Goal: Task Accomplishment & Management: Use online tool/utility

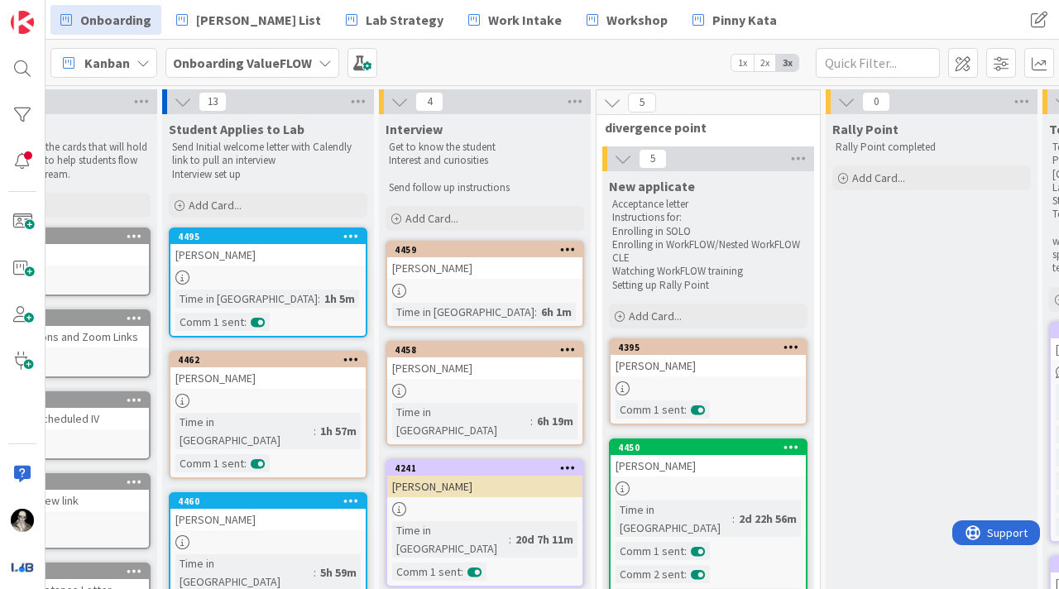
scroll to position [0, 103]
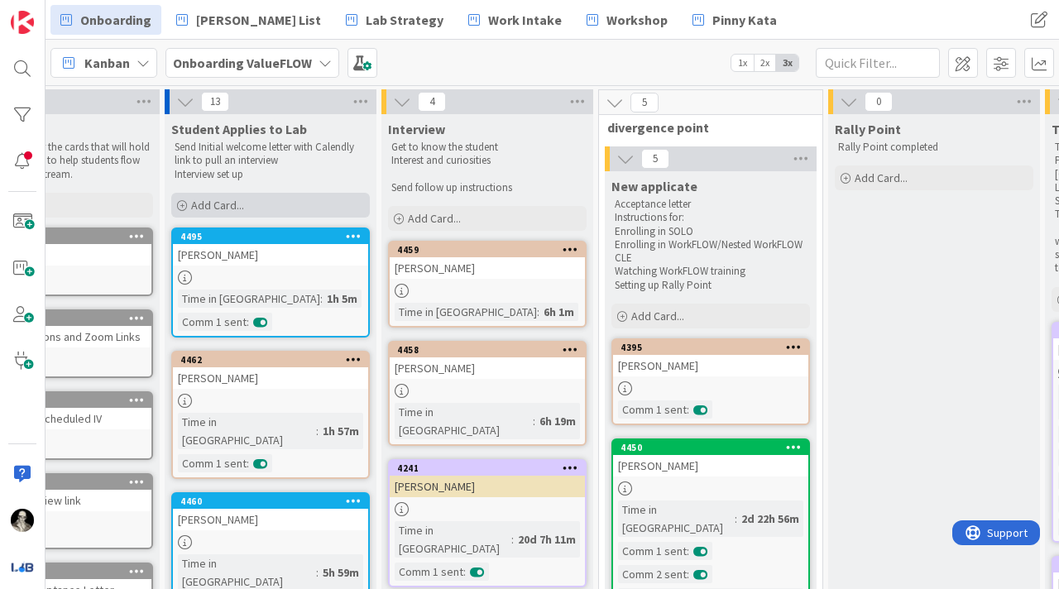
click at [209, 199] on span "Add Card..." at bounding box center [217, 205] width 53 height 15
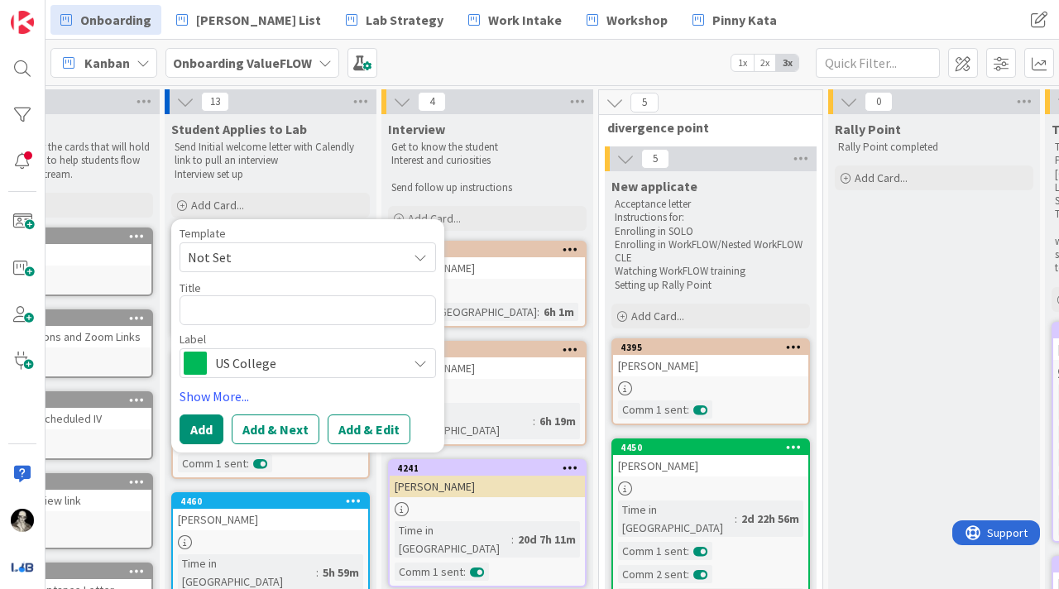
click at [418, 358] on icon at bounding box center [420, 363] width 13 height 13
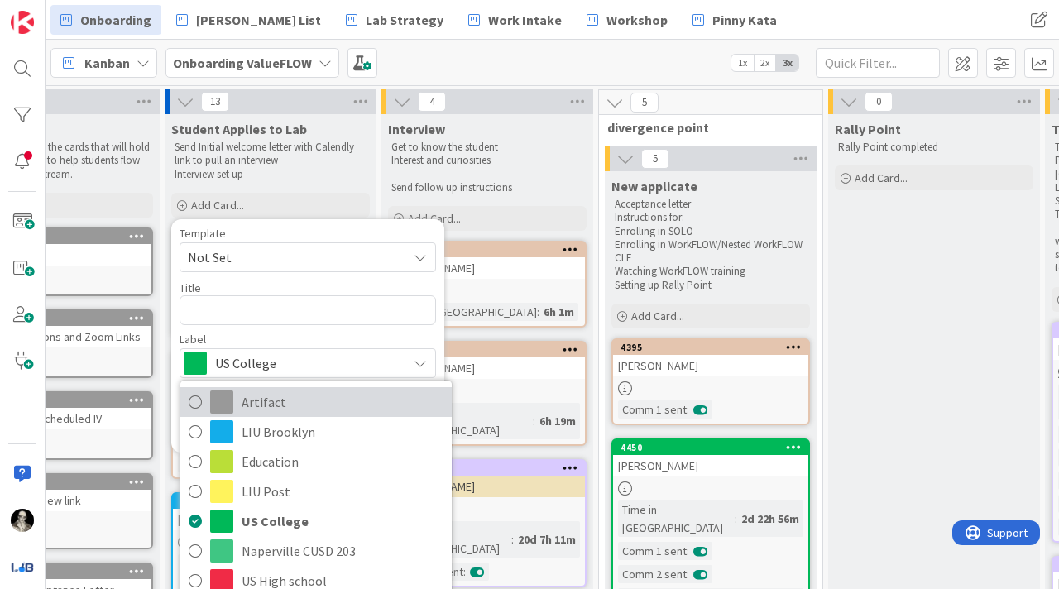
scroll to position [26, 0]
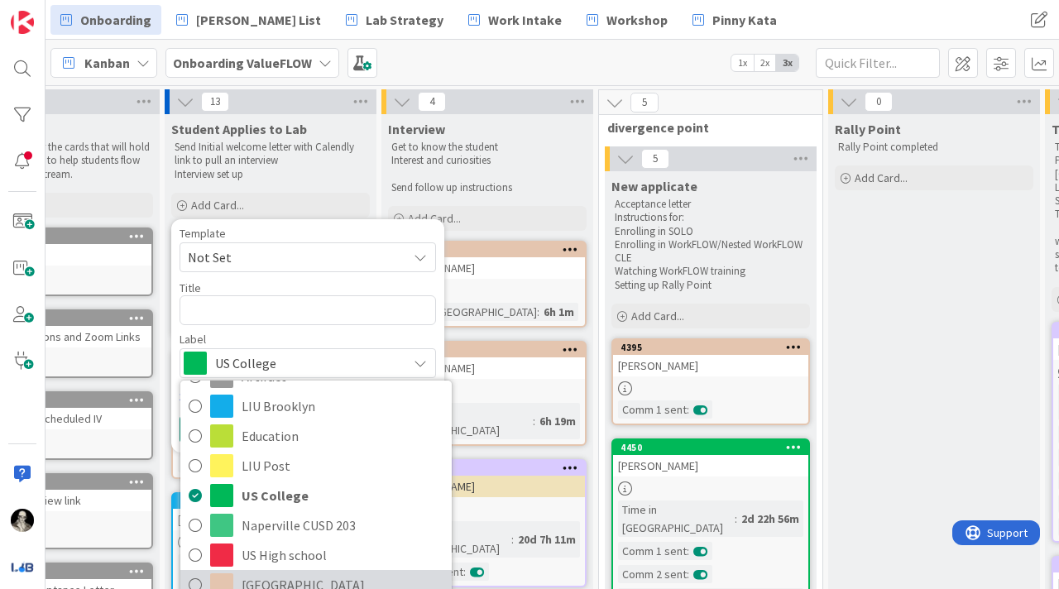
click at [310, 577] on span "[GEOGRAPHIC_DATA]" at bounding box center [343, 585] width 202 height 25
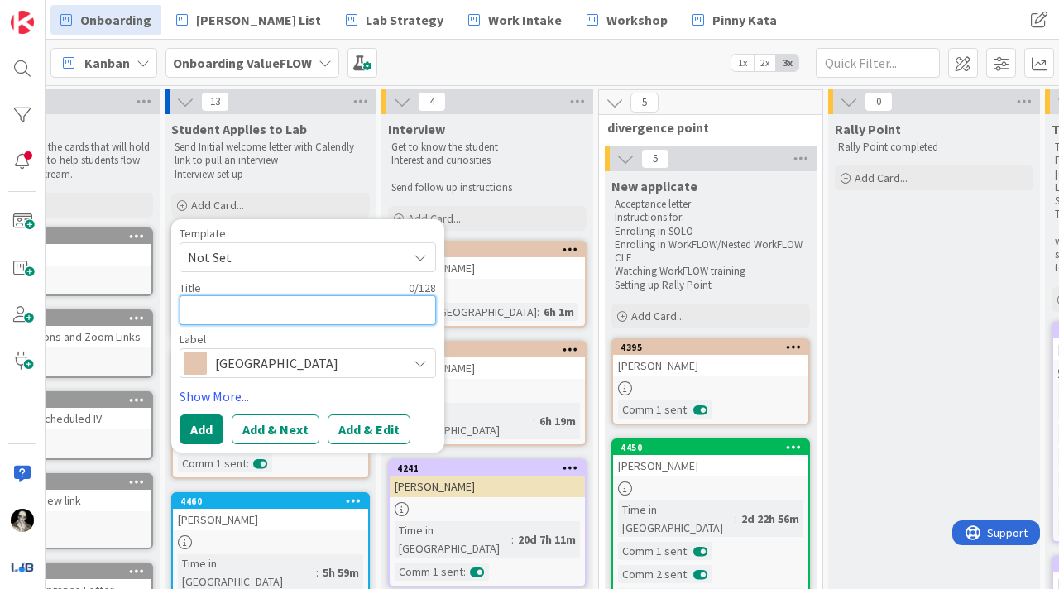
click at [219, 308] on textarea at bounding box center [308, 310] width 257 height 30
type textarea "x"
type textarea "A"
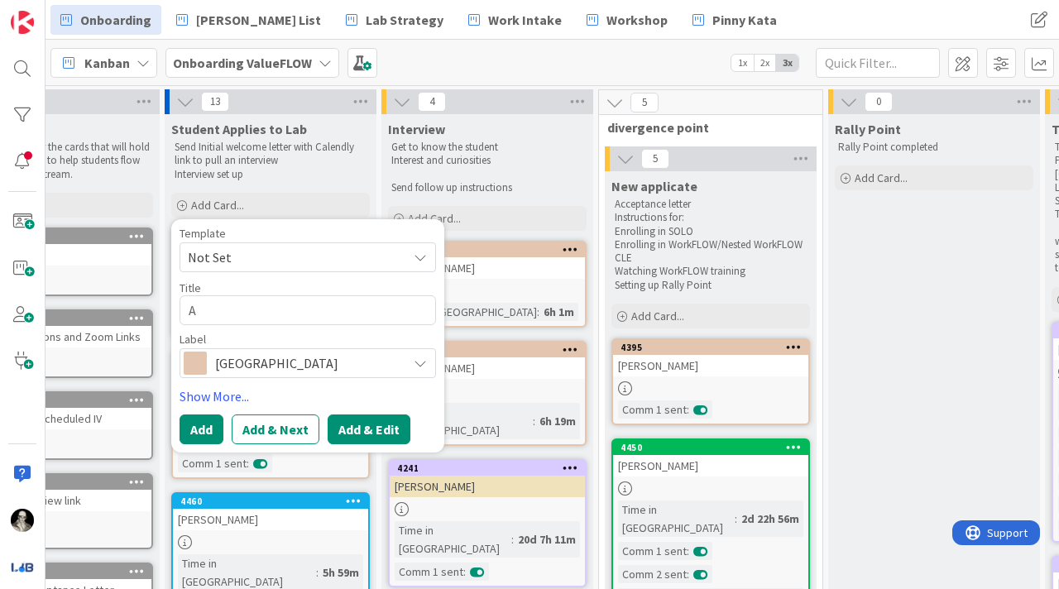
click at [369, 420] on button "Add & Edit" at bounding box center [369, 430] width 83 height 30
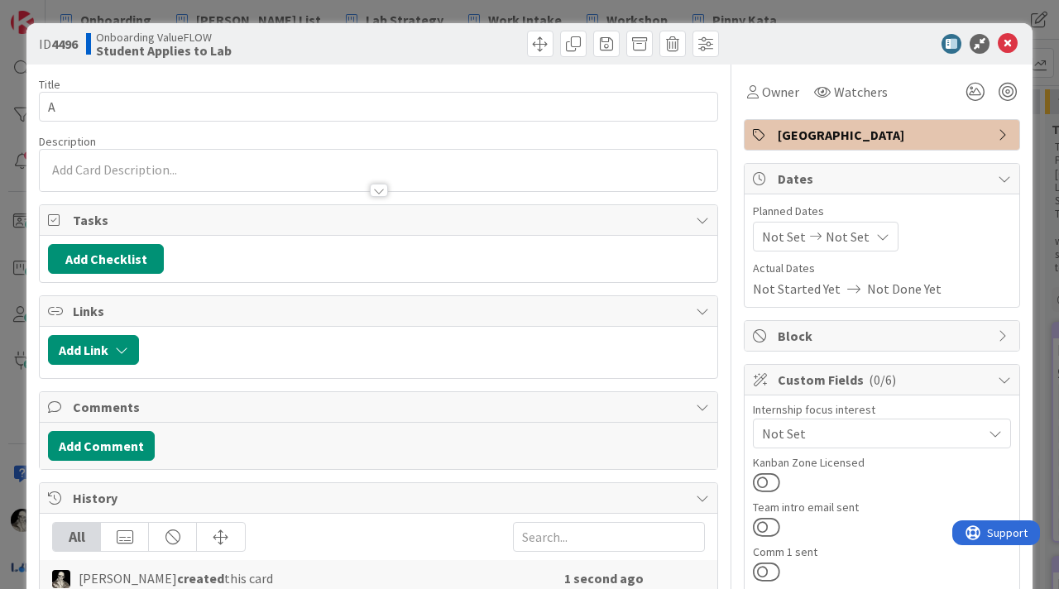
click at [236, 166] on div at bounding box center [379, 170] width 678 height 41
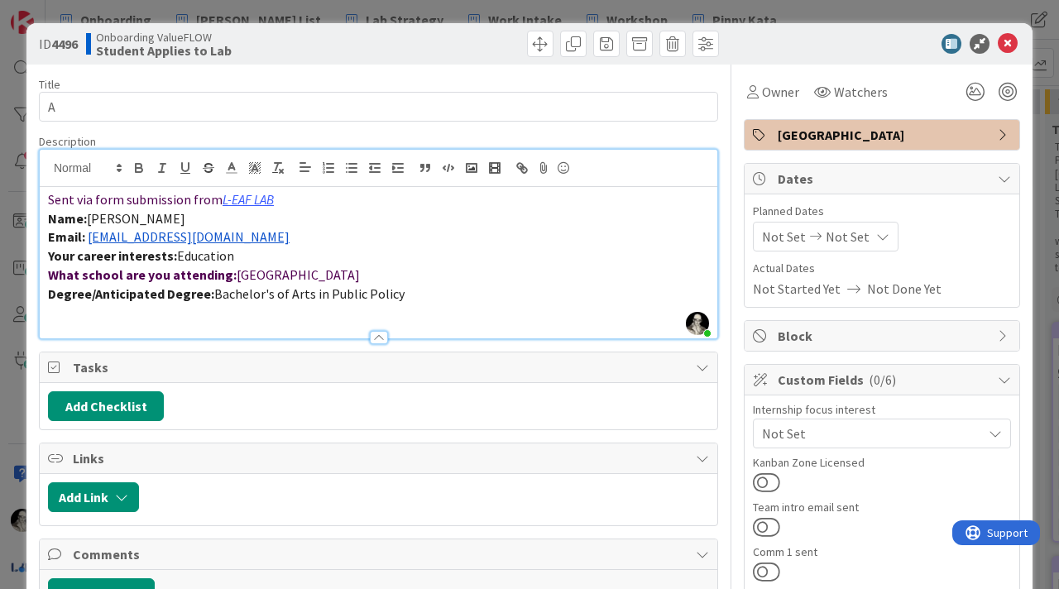
drag, startPoint x: 177, startPoint y: 216, endPoint x: 90, endPoint y: 216, distance: 86.9
click at [90, 216] on p "Name: [PERSON_NAME]" at bounding box center [378, 218] width 661 height 19
copy span "[PERSON_NAME]"
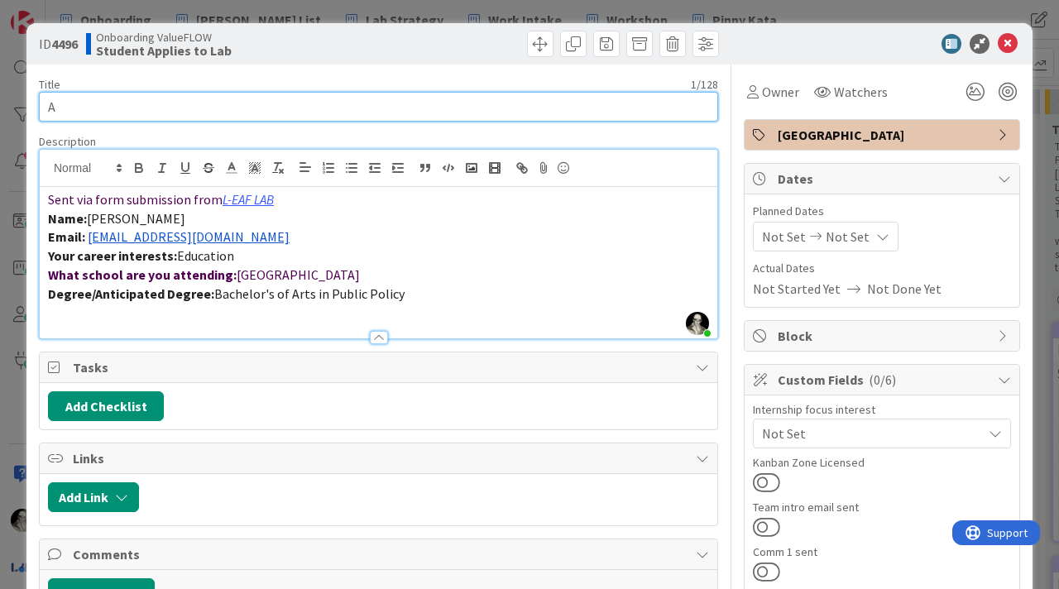
drag, startPoint x: 81, startPoint y: 113, endPoint x: 37, endPoint y: 113, distance: 43.9
click at [37, 113] on div "ID 4496 Onboarding ValueFLOW Student Applies to Lab Title 1 / 128 A Description…" at bounding box center [529, 516] width 1007 height 987
paste input "[PERSON_NAME]"
type input "[PERSON_NAME]"
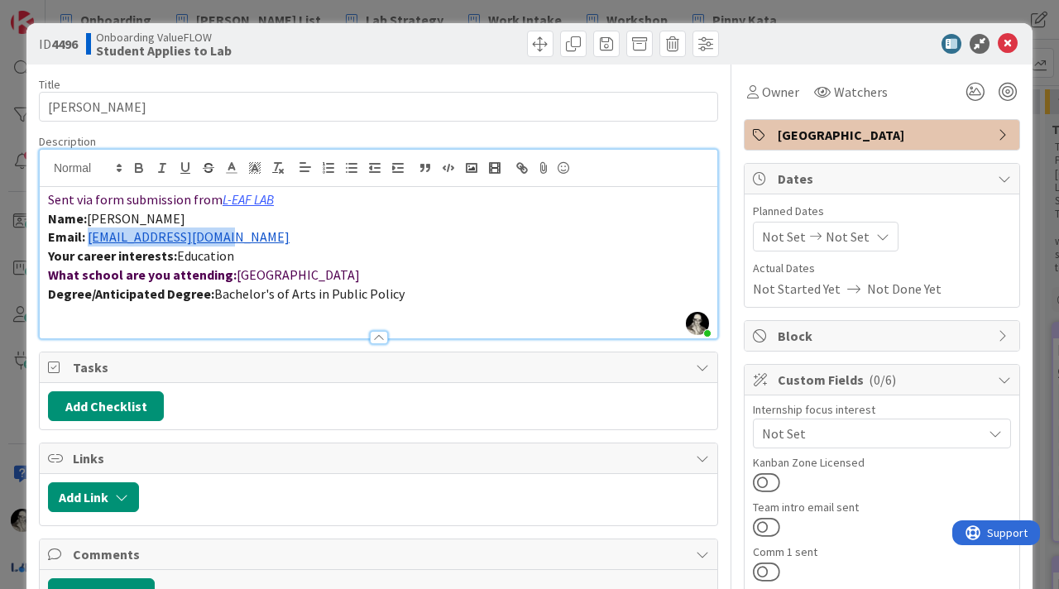
drag, startPoint x: 246, startPoint y: 241, endPoint x: 89, endPoint y: 238, distance: 157.3
click at [89, 238] on p "Email: [EMAIL_ADDRESS][DOMAIN_NAME]" at bounding box center [378, 237] width 661 height 19
copy link "[EMAIL_ADDRESS][DOMAIN_NAME]"
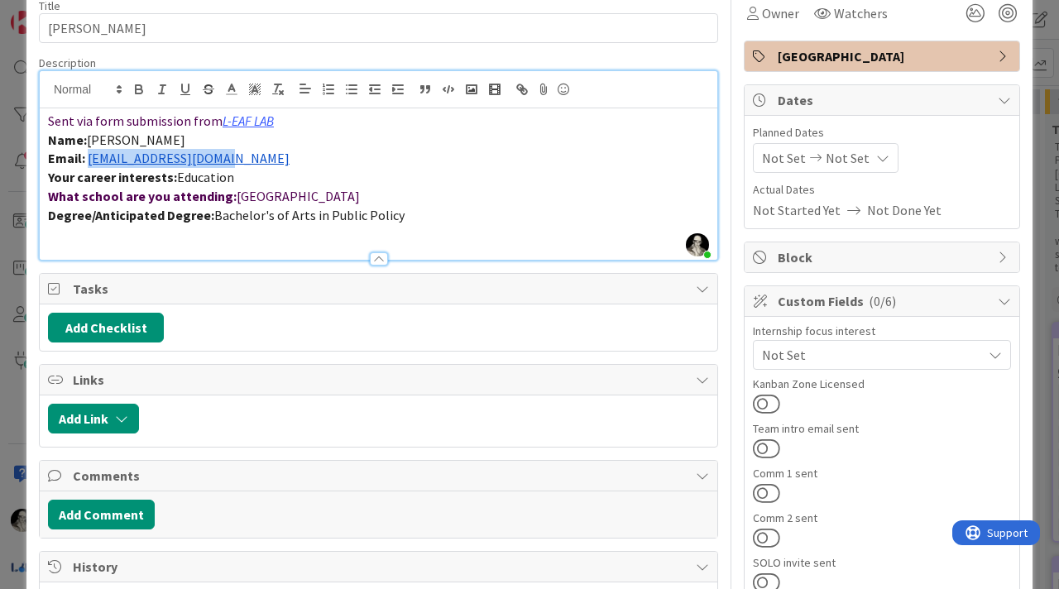
scroll to position [85, 0]
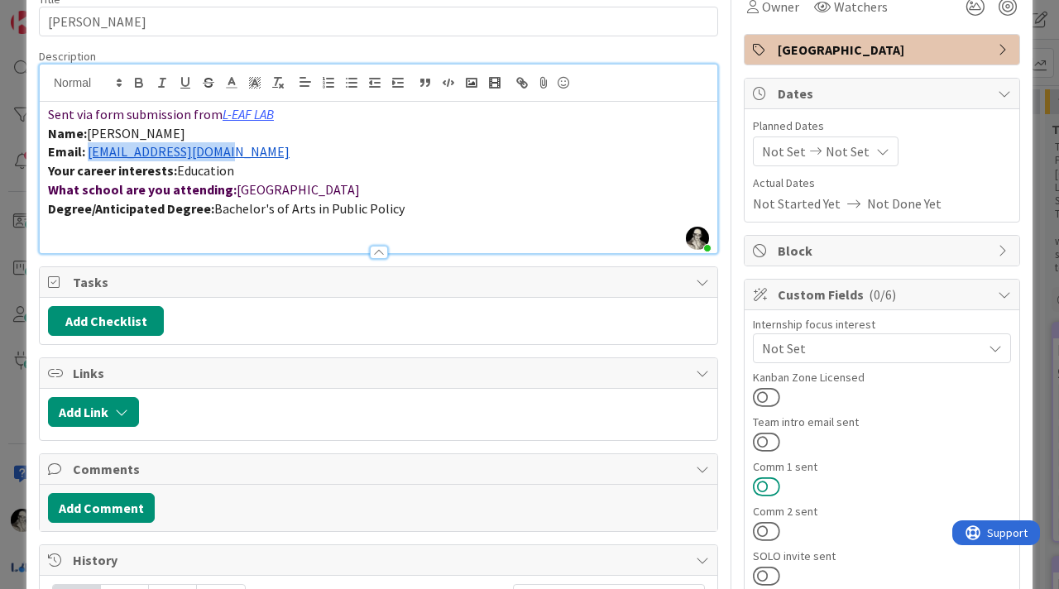
click at [766, 488] on button at bounding box center [766, 487] width 27 height 22
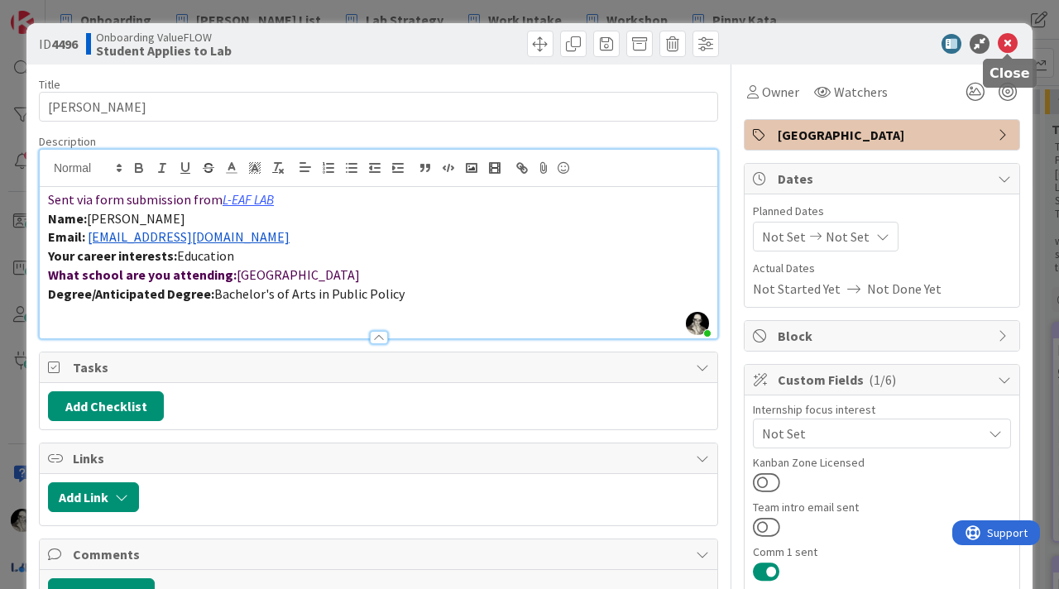
click at [1013, 39] on icon at bounding box center [1008, 44] width 20 height 20
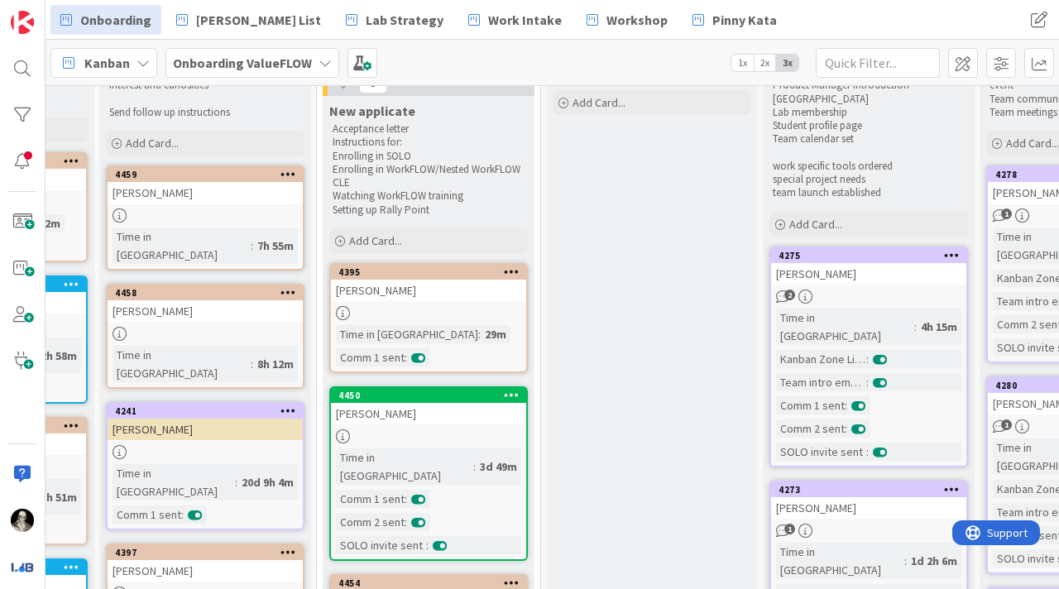
scroll to position [64, 386]
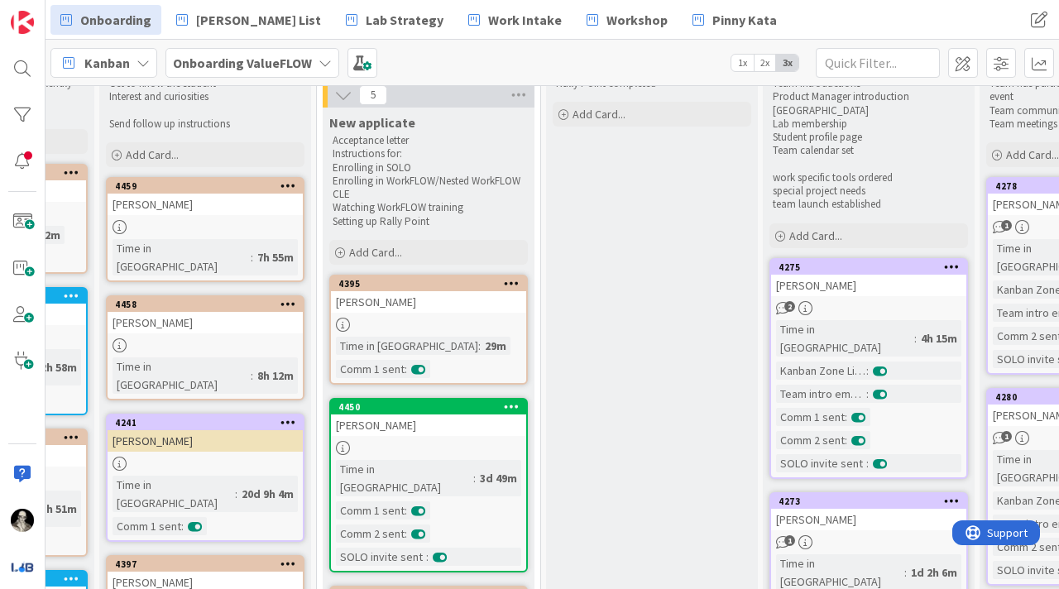
click at [444, 297] on div "[PERSON_NAME]" at bounding box center [428, 302] width 195 height 22
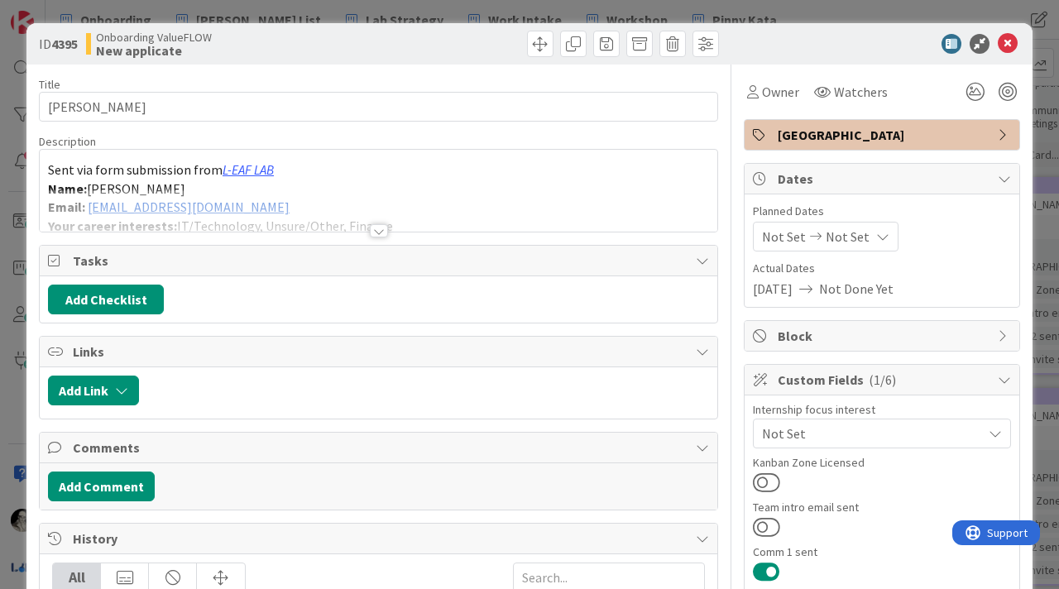
click at [377, 226] on div at bounding box center [379, 230] width 18 height 13
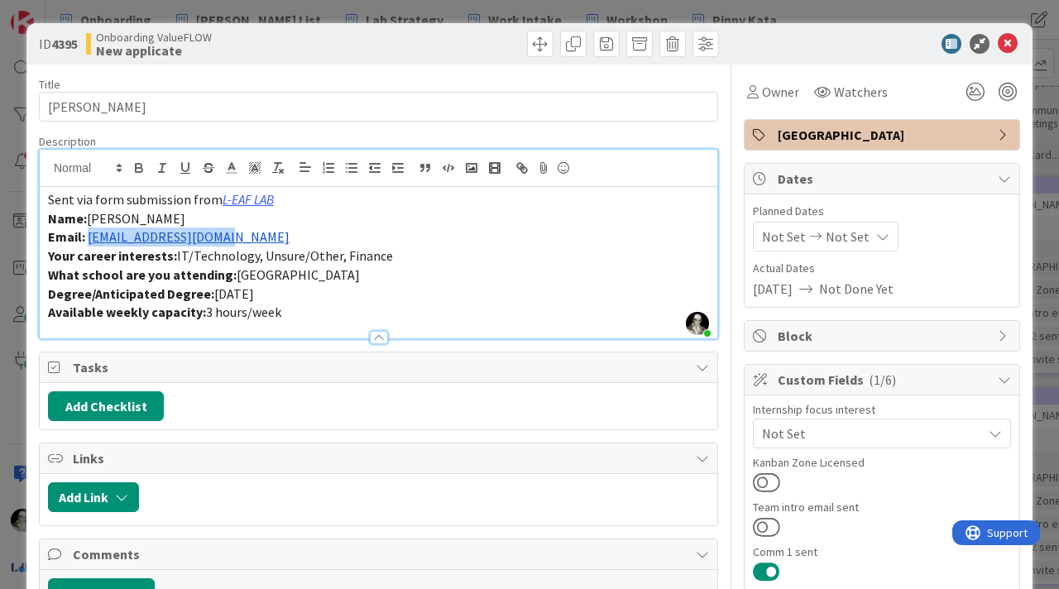
drag, startPoint x: 254, startPoint y: 239, endPoint x: 90, endPoint y: 242, distance: 163.9
click at [90, 242] on p "Email: [EMAIL_ADDRESS][DOMAIN_NAME]" at bounding box center [378, 237] width 661 height 19
copy link "[EMAIL_ADDRESS][DOMAIN_NAME]"
click at [1009, 41] on icon at bounding box center [1008, 44] width 20 height 20
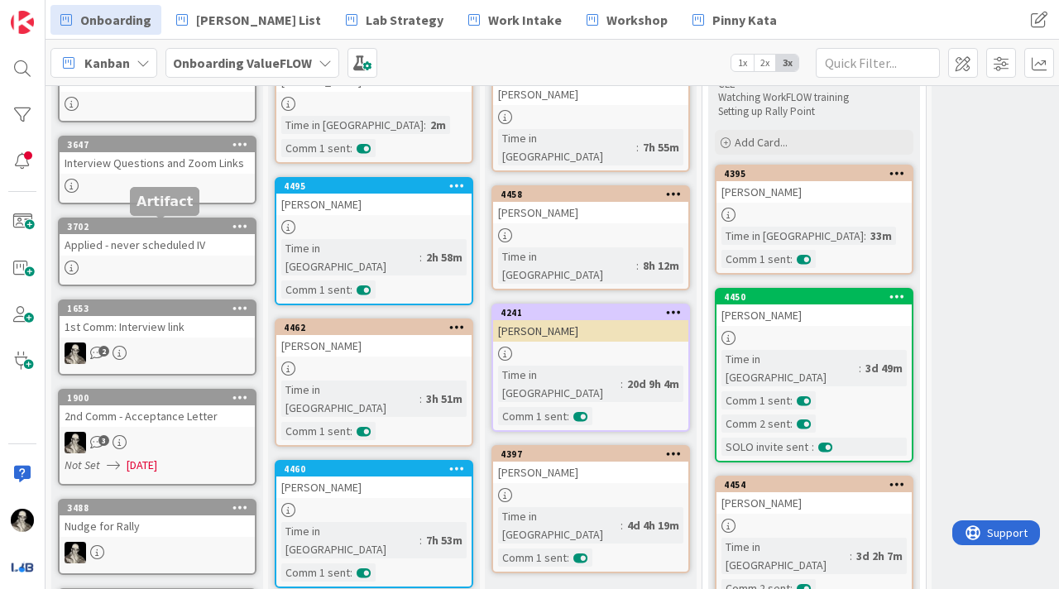
scroll to position [185, 0]
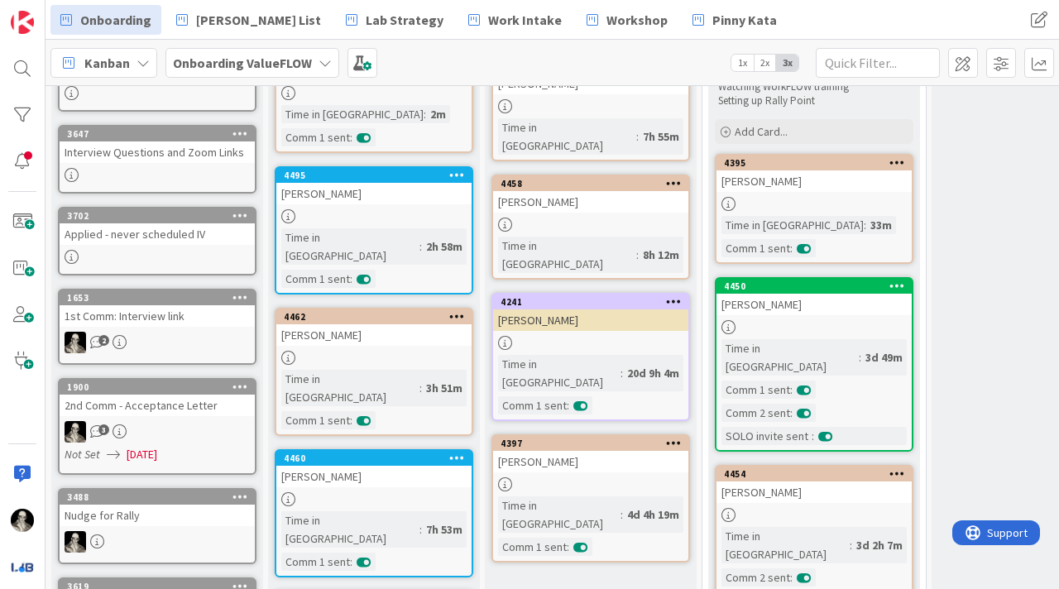
click at [185, 416] on div "2nd Comm - Acceptance Letter" at bounding box center [157, 406] width 195 height 22
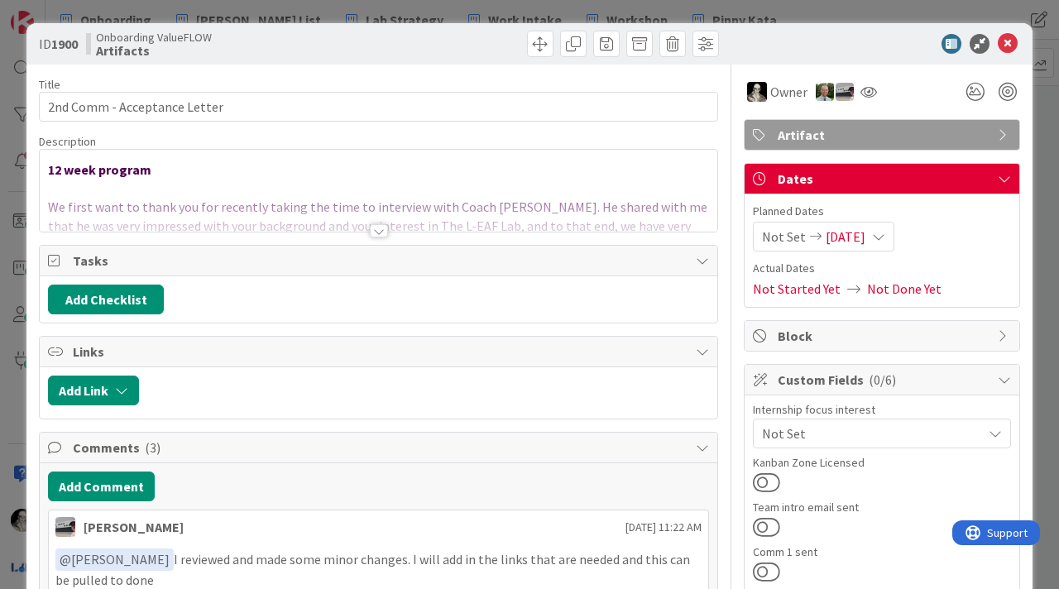
click at [377, 224] on div at bounding box center [379, 230] width 18 height 13
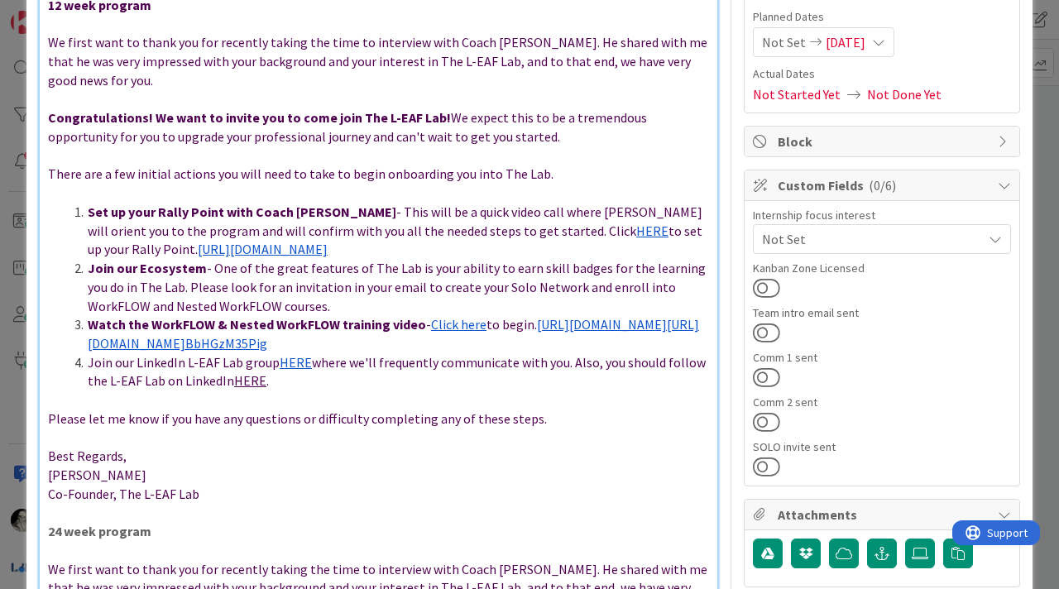
scroll to position [203, 0]
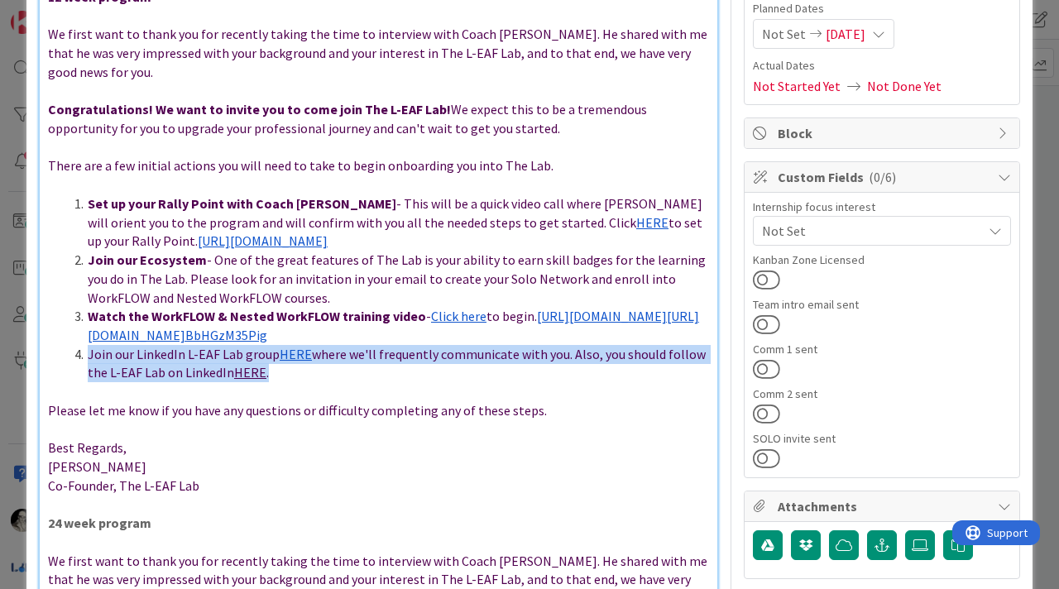
drag, startPoint x: 278, startPoint y: 358, endPoint x: 86, endPoint y: 342, distance: 192.7
click at [86, 345] on li "Join our LinkedIn L-EAF Lab group HERE where we'll frequently communicate with …" at bounding box center [388, 363] width 641 height 37
copy li "Join our LinkedIn L-EAF Lab group HERE where we'll frequently communicate with …"
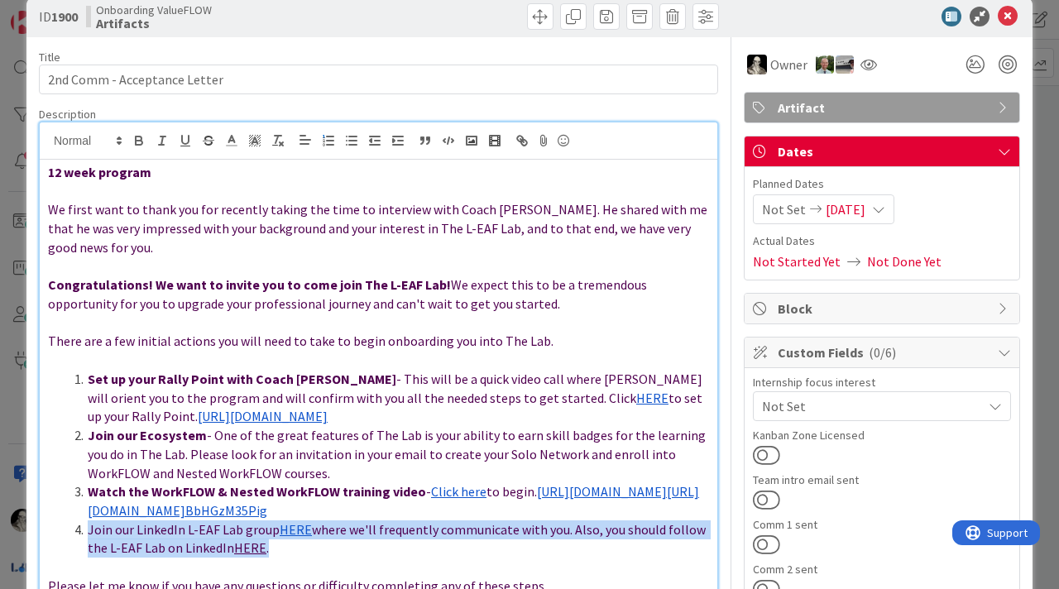
scroll to position [0, 0]
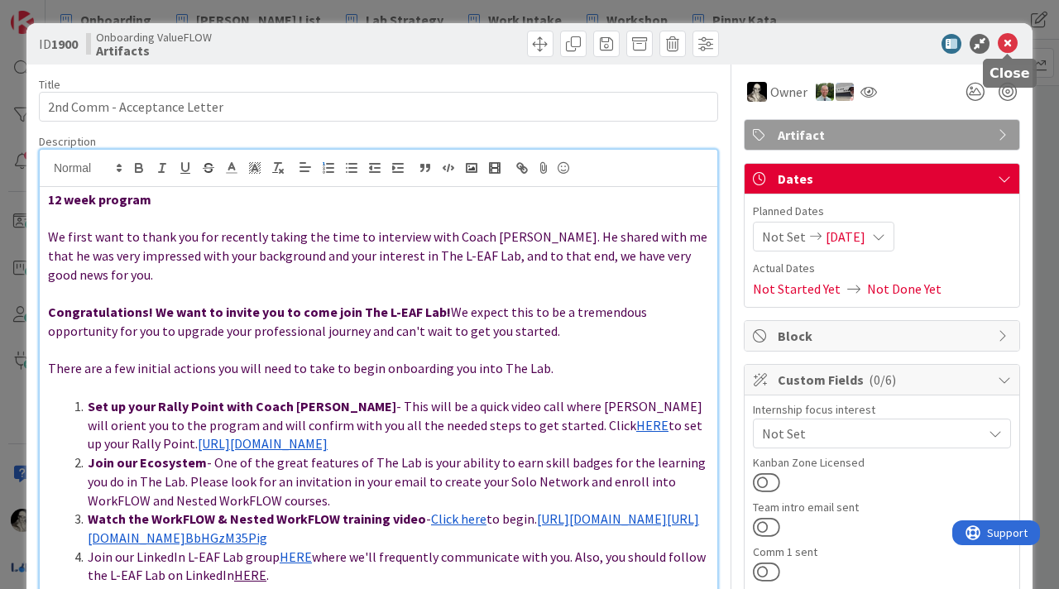
click at [1013, 41] on icon at bounding box center [1008, 44] width 20 height 20
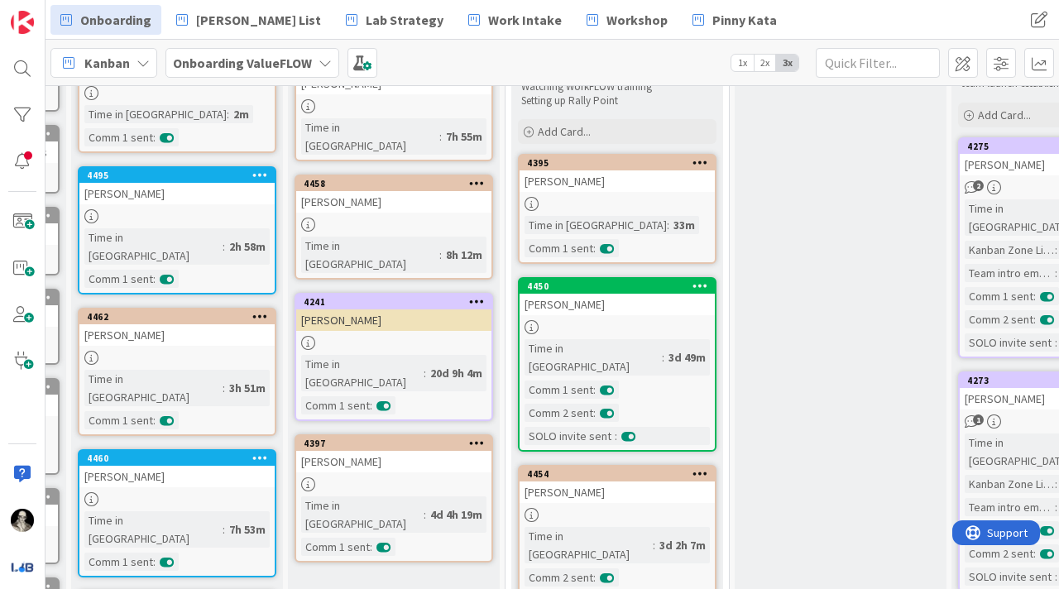
click at [627, 188] on div "[PERSON_NAME]" at bounding box center [617, 182] width 195 height 22
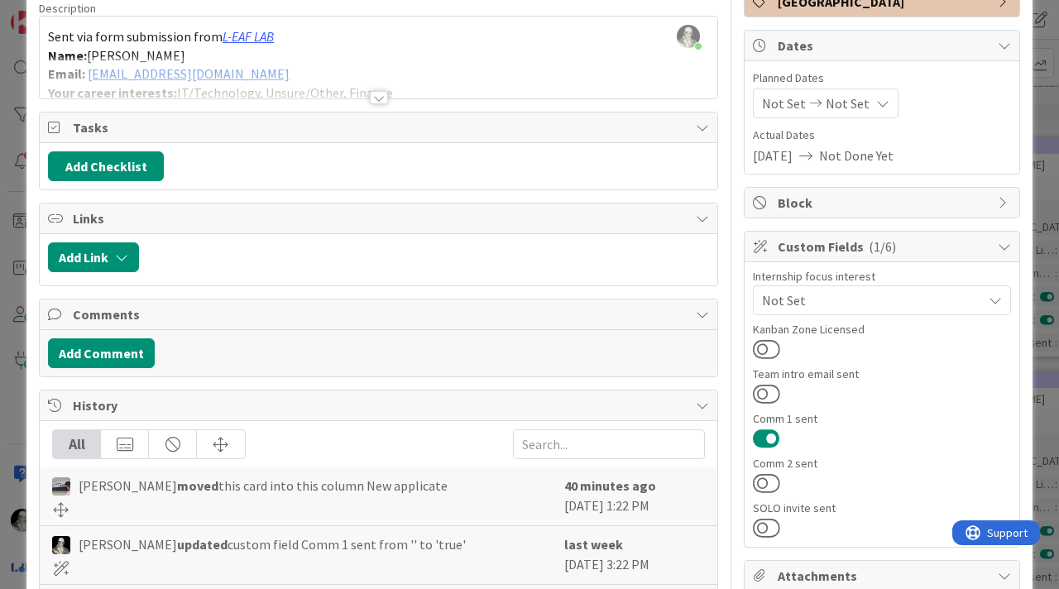
scroll to position [134, 0]
click at [764, 475] on button at bounding box center [766, 483] width 27 height 22
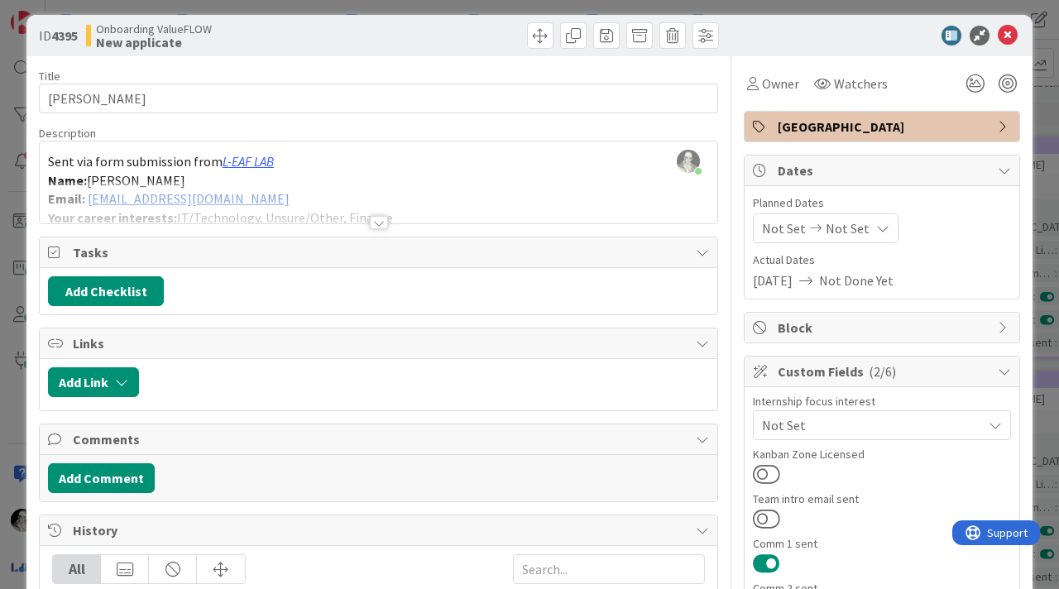
scroll to position [0, 0]
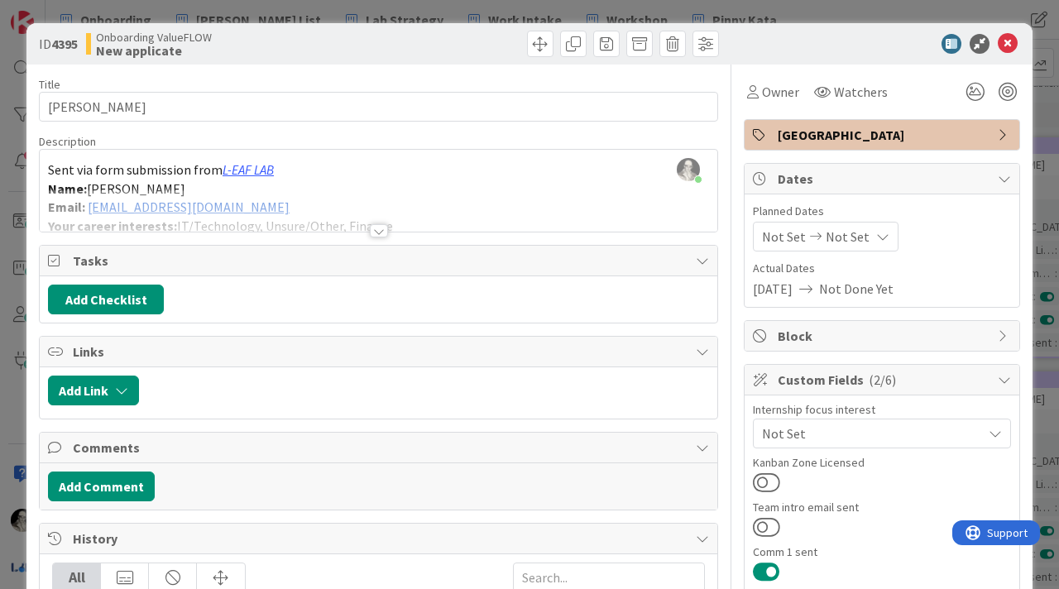
click at [378, 228] on div at bounding box center [379, 230] width 18 height 13
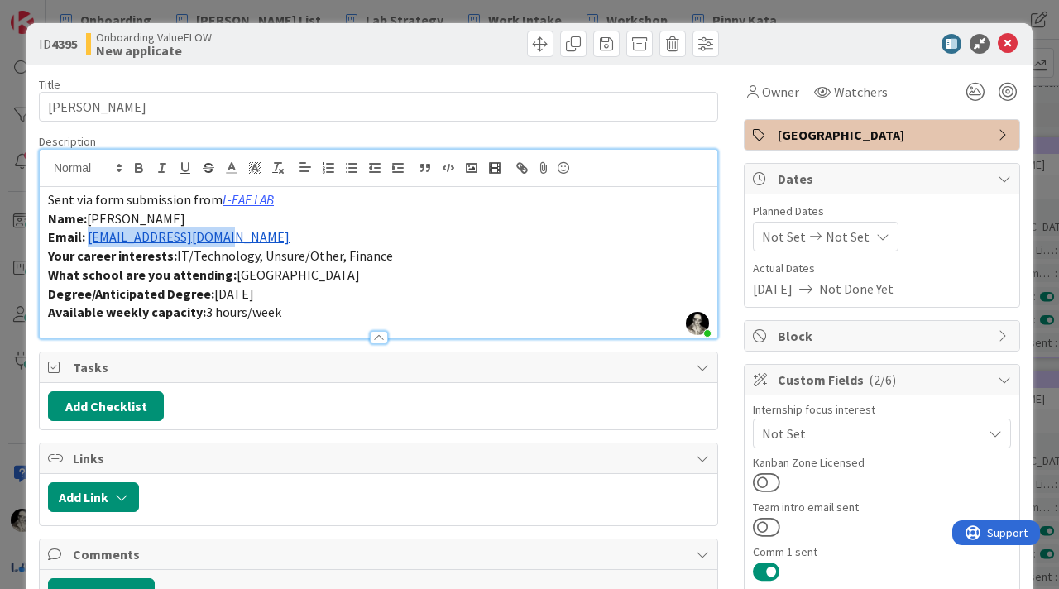
drag, startPoint x: 246, startPoint y: 239, endPoint x: 90, endPoint y: 239, distance: 155.6
click at [90, 239] on p "Email: [EMAIL_ADDRESS][DOMAIN_NAME]" at bounding box center [378, 237] width 661 height 19
copy link "[EMAIL_ADDRESS][DOMAIN_NAME]"
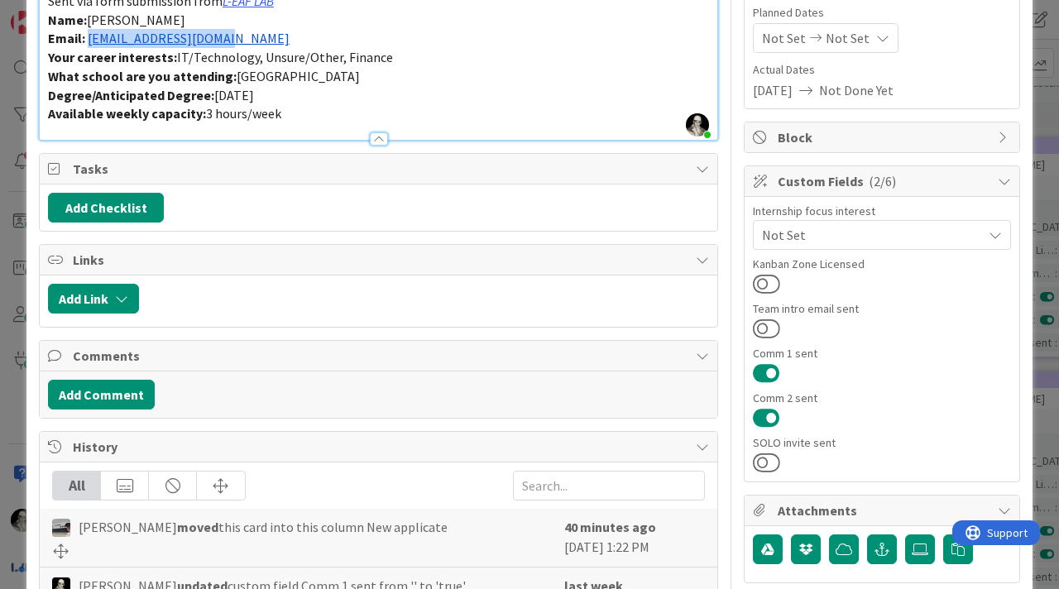
scroll to position [204, 0]
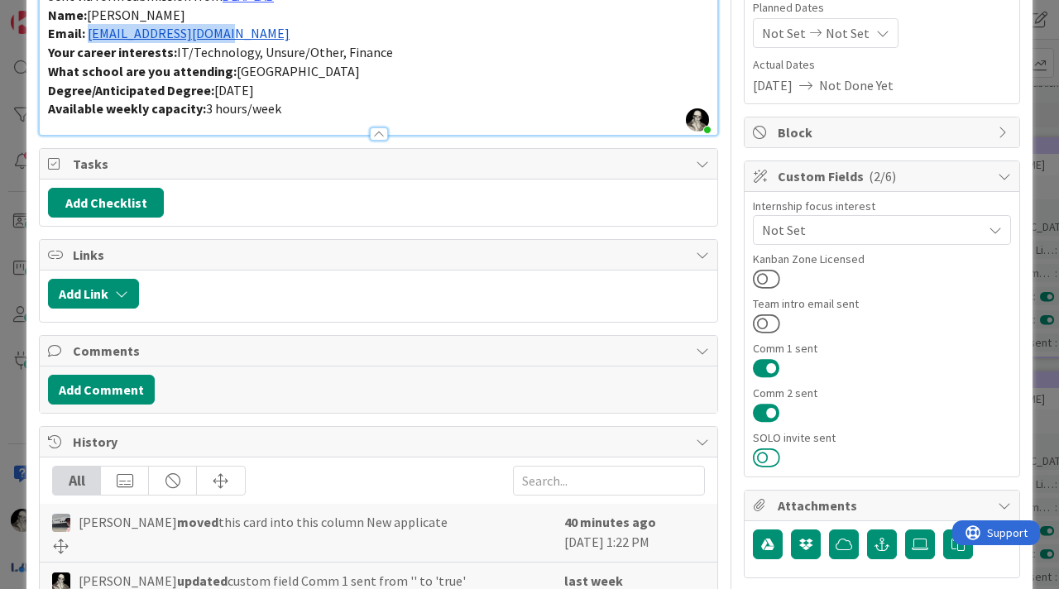
click at [767, 454] on button at bounding box center [766, 458] width 27 height 22
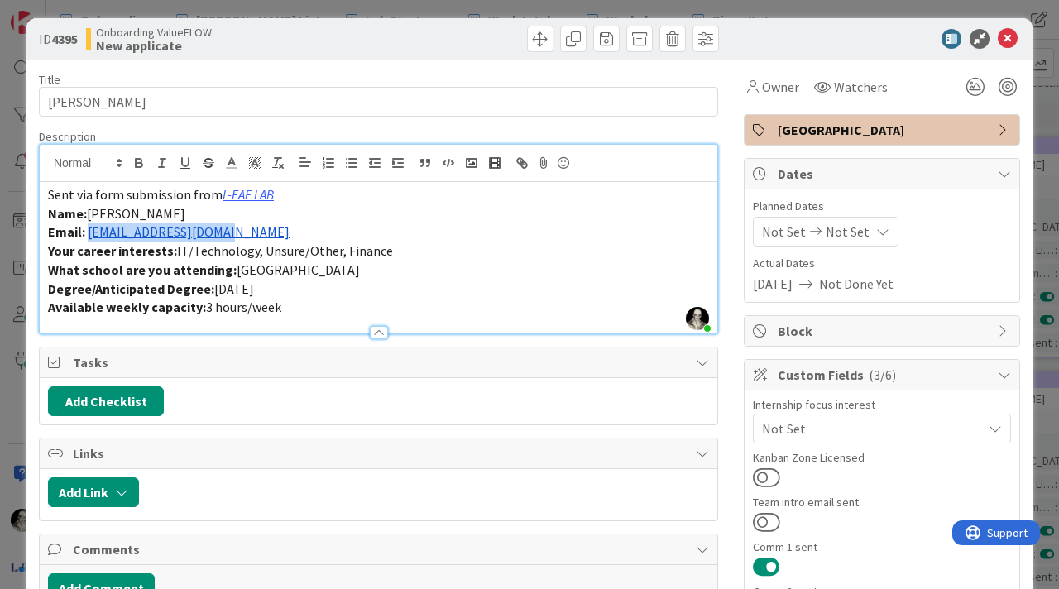
scroll to position [0, 0]
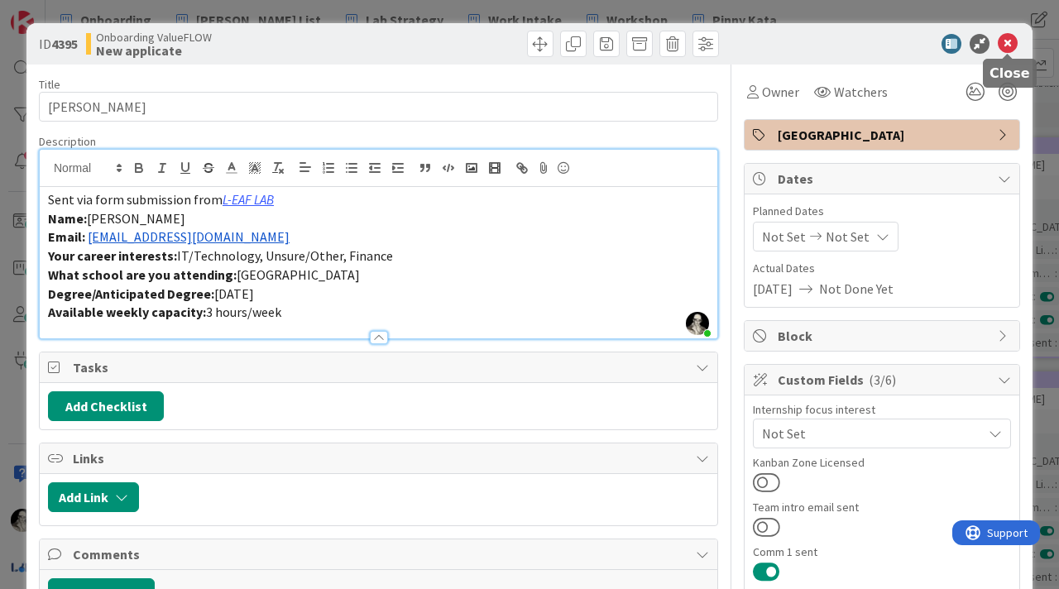
click at [1008, 36] on icon at bounding box center [1008, 44] width 20 height 20
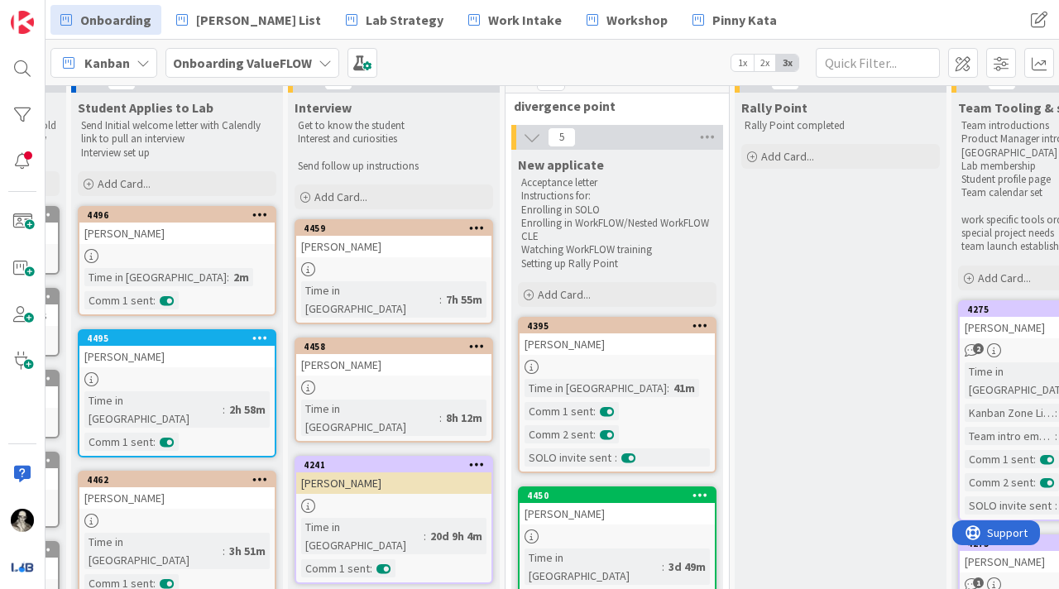
scroll to position [0, 197]
